Goal: Information Seeking & Learning: Learn about a topic

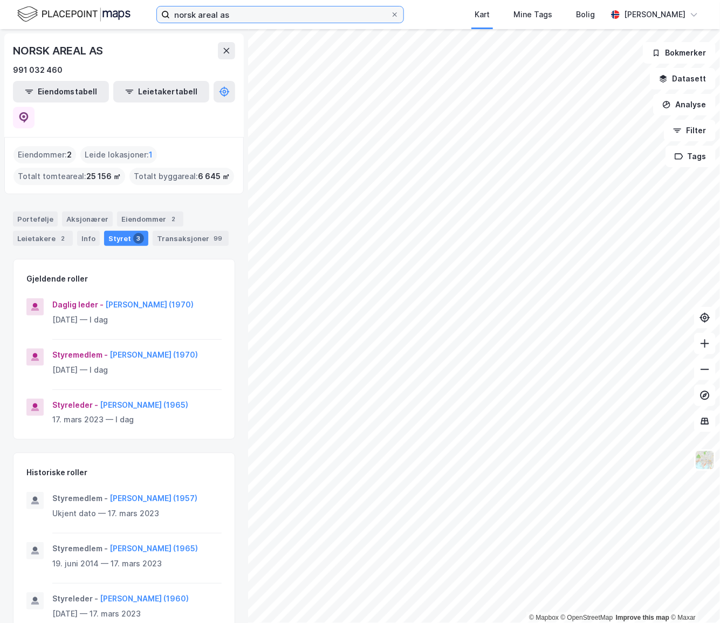
click at [236, 10] on input "norsk areal as" at bounding box center [280, 14] width 221 height 16
click at [0, 0] on button "[PERSON_NAME] (1970)" at bounding box center [0, 0] width 0 height 0
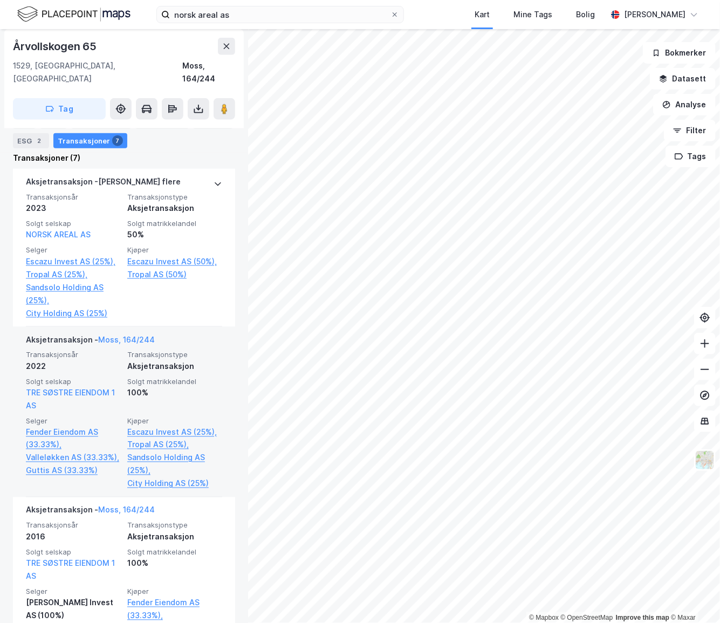
scroll to position [392, 0]
drag, startPoint x: 175, startPoint y: 352, endPoint x: 194, endPoint y: 355, distance: 19.1
click at [162, 359] on div "Aksjetransaksjon" at bounding box center [174, 365] width 95 height 13
click at [197, 359] on div "Aksjetransaksjon" at bounding box center [174, 365] width 95 height 13
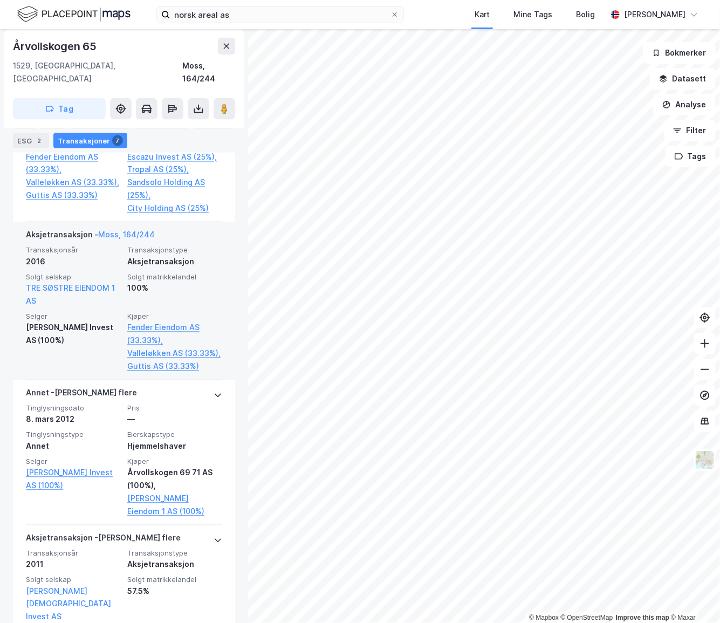
scroll to position [652, 0]
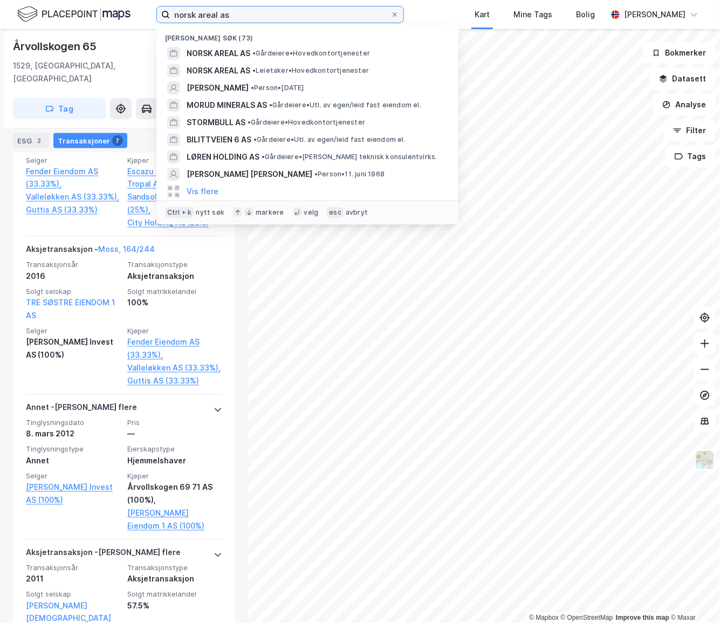
click at [372, 8] on input "norsk areal as" at bounding box center [280, 14] width 221 height 16
click at [371, 9] on input "norsk areal as" at bounding box center [280, 14] width 221 height 16
type input "o"
type input "[PERSON_NAME] lagerinvest as"
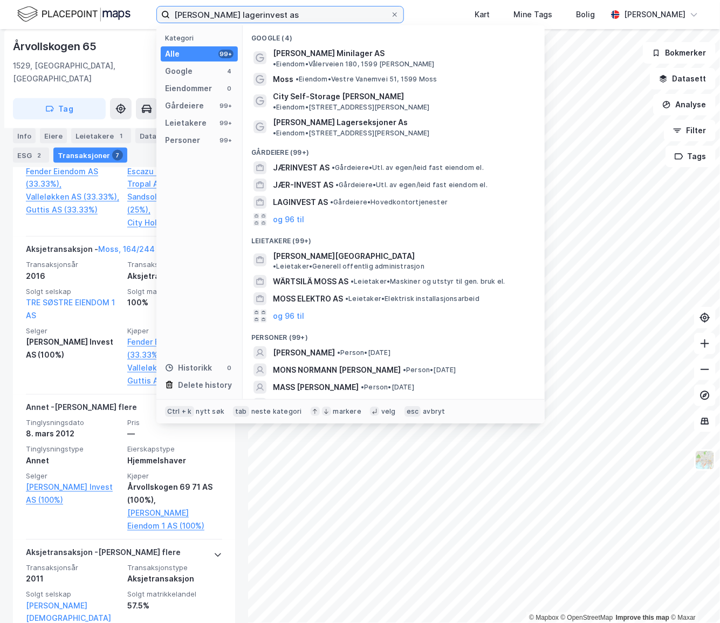
drag, startPoint x: 261, startPoint y: 11, endPoint x: 144, endPoint y: 59, distance: 125.8
click at [151, 22] on div "[PERSON_NAME] lagerinvest as Kategori Alle 99+ Google 4 Eiendommer 0 Gårdeiere …" at bounding box center [360, 14] width 720 height 29
click at [110, 61] on div "1529, [GEOGRAPHIC_DATA], [GEOGRAPHIC_DATA][PERSON_NAME], 164/244" at bounding box center [124, 72] width 222 height 26
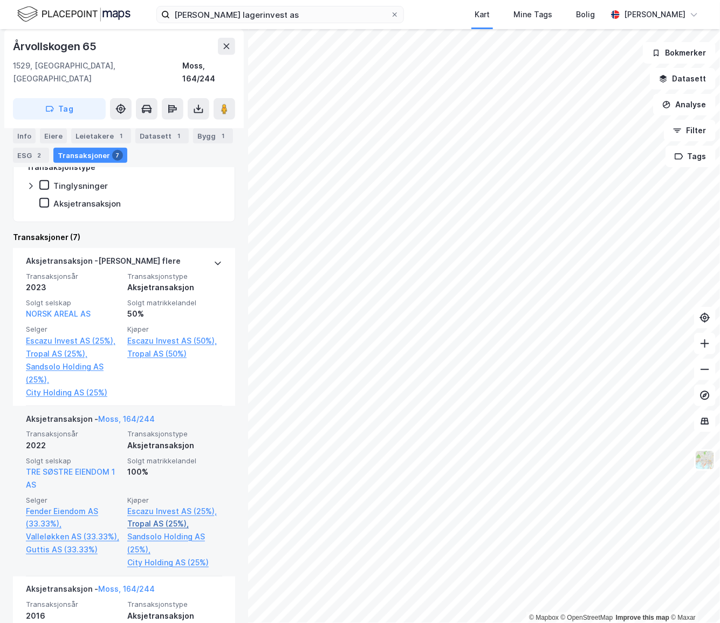
scroll to position [308, 0]
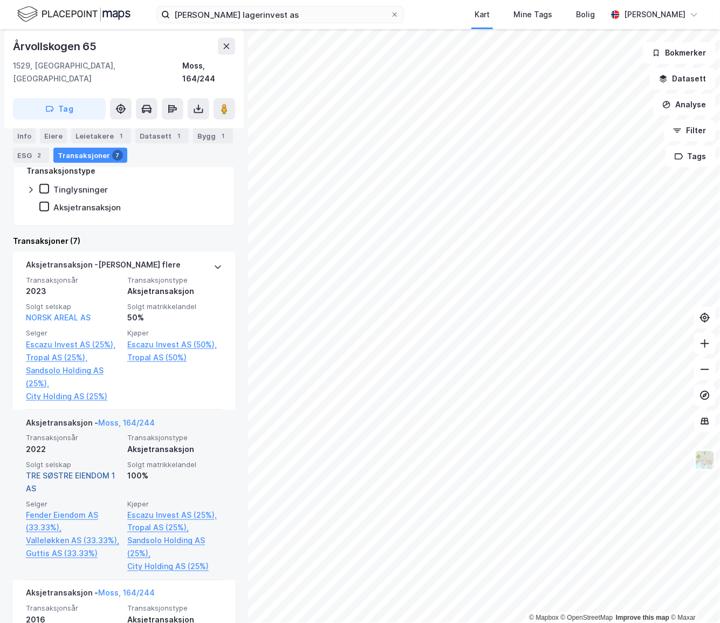
click at [80, 471] on link "TRE SØSTRE EIENDOM 1 AS" at bounding box center [70, 482] width 89 height 22
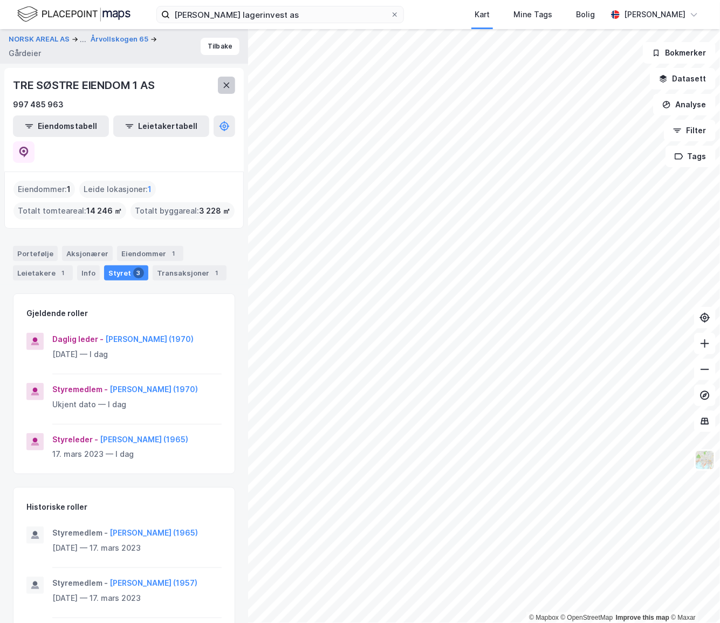
click at [228, 86] on icon at bounding box center [227, 85] width 6 height 5
